Goal: Transaction & Acquisition: Purchase product/service

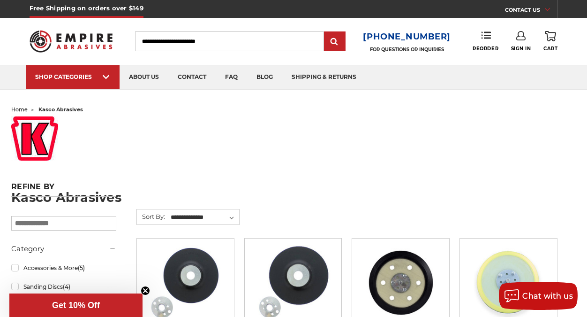
click at [228, 47] on input "Search" at bounding box center [229, 41] width 189 height 20
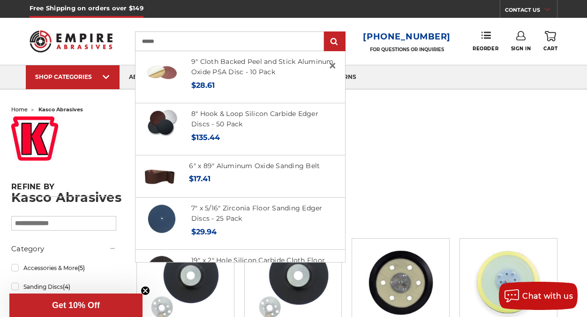
type input "******"
click at [326, 32] on input "submit" at bounding box center [335, 41] width 19 height 19
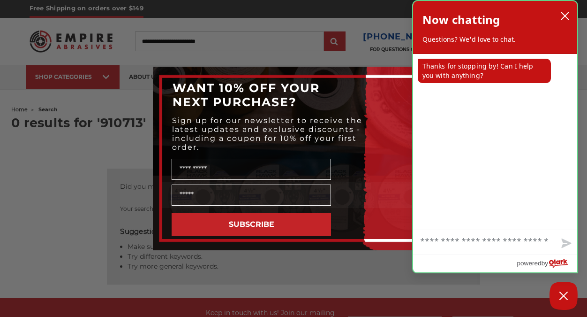
click at [420, 78] on p "Thanks for stopping by! Can I help you with anything?" at bounding box center [484, 71] width 133 height 24
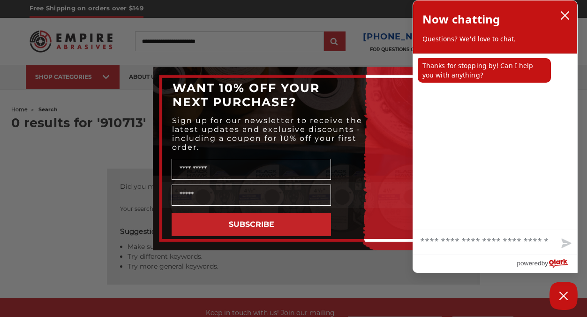
click at [397, 82] on div "WANT 10% OFF YOUR NEXT PURCHASE?" at bounding box center [293, 95] width 263 height 38
click at [564, 14] on icon "close chatbox" at bounding box center [566, 16] width 8 height 8
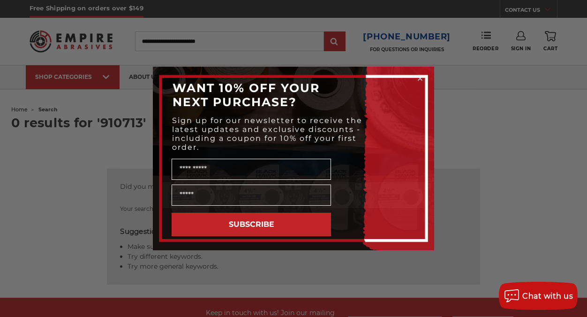
click at [420, 78] on icon "Close dialog" at bounding box center [421, 78] width 4 height 4
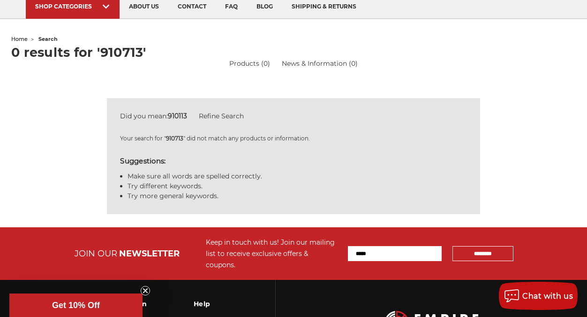
scroll to position [51, 0]
